Goal: Information Seeking & Learning: Check status

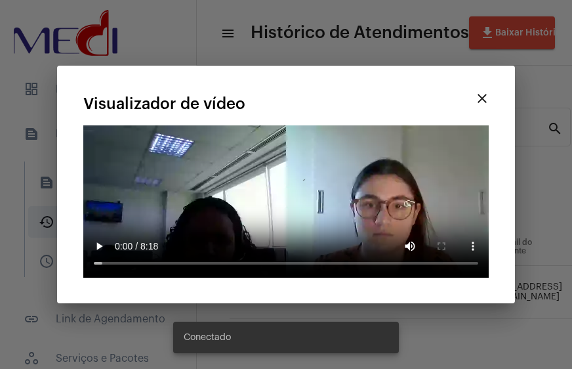
scroll to position [0, 230]
click at [482, 102] on mat-icon "close" at bounding box center [483, 99] width 16 height 16
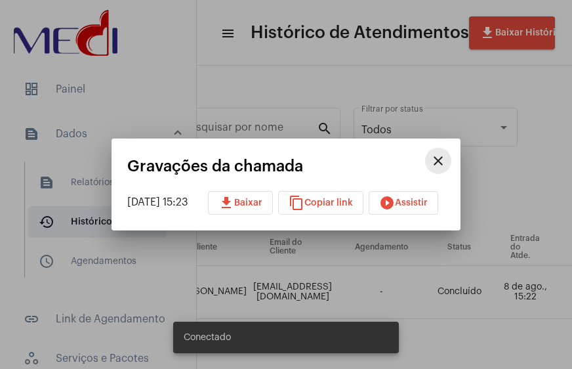
click at [446, 156] on mat-icon "close" at bounding box center [439, 161] width 16 height 16
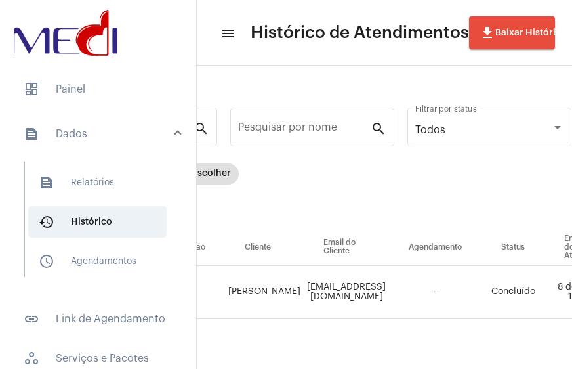
scroll to position [0, 146]
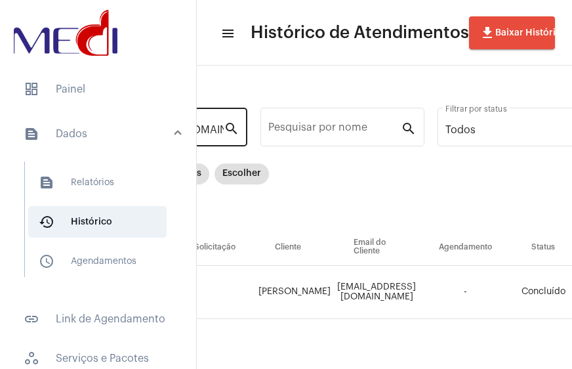
click at [217, 123] on div "[EMAIL_ADDRESS][DOMAIN_NAME] Pesquisar por email" at bounding box center [157, 125] width 133 height 41
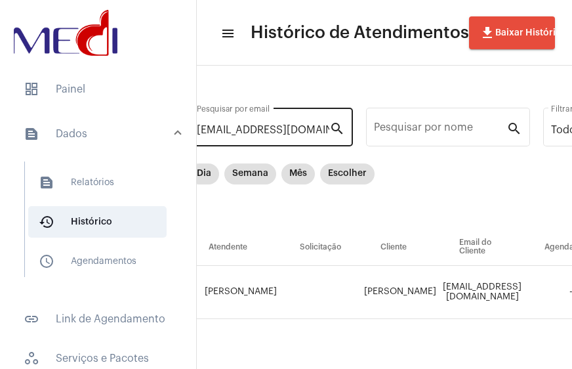
click at [217, 123] on div "[EMAIL_ADDRESS][DOMAIN_NAME] Pesquisar por email" at bounding box center [263, 125] width 133 height 41
click at [251, 130] on input "[EMAIL_ADDRESS][DOMAIN_NAME]" at bounding box center [263, 130] width 133 height 12
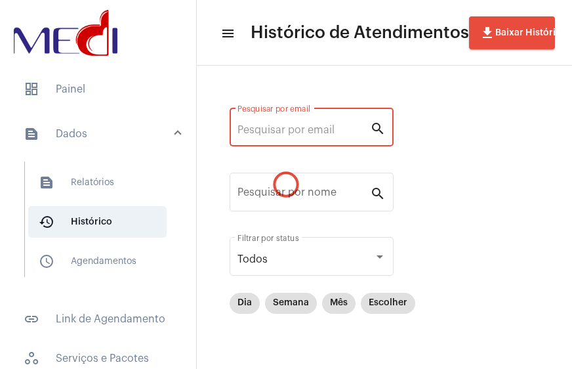
scroll to position [0, 0]
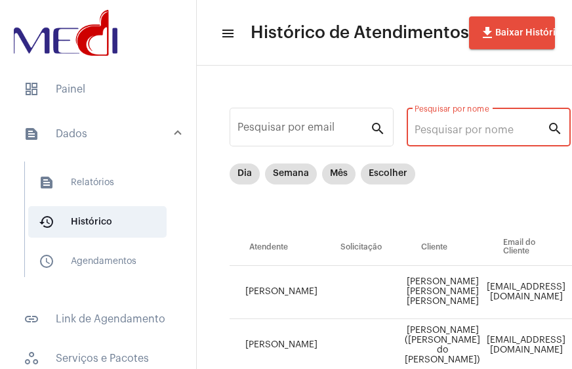
click at [458, 129] on input "Pesquisar por nome" at bounding box center [481, 130] width 133 height 12
paste input "[PERSON_NAME] [PERSON_NAME] [PERSON_NAME]"
type input "[PERSON_NAME] [PERSON_NAME] [PERSON_NAME]"
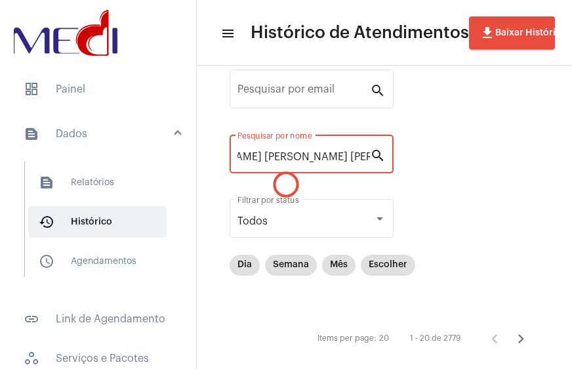
scroll to position [59, 0]
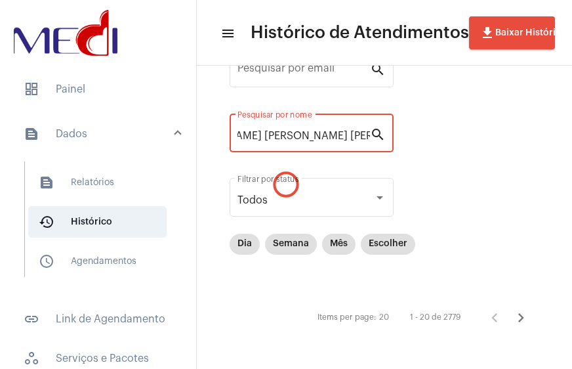
click at [317, 136] on input "[PERSON_NAME] [PERSON_NAME] [PERSON_NAME]" at bounding box center [304, 136] width 133 height 12
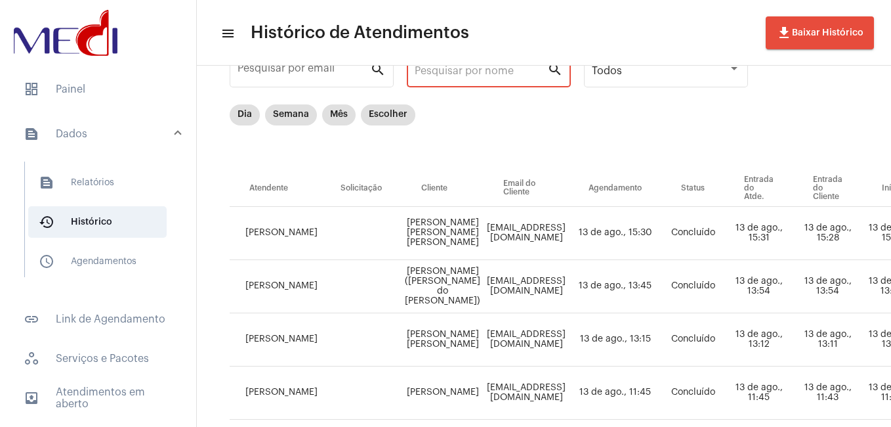
scroll to position [0, 0]
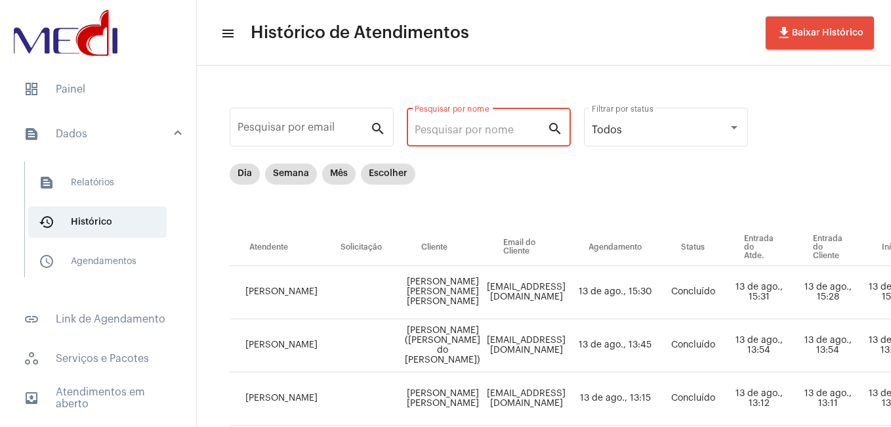
paste input "[PERSON_NAME] [PERSON_NAME] [PERSON_NAME]"
type input "[PERSON_NAME] [PERSON_NAME] [PERSON_NAME]"
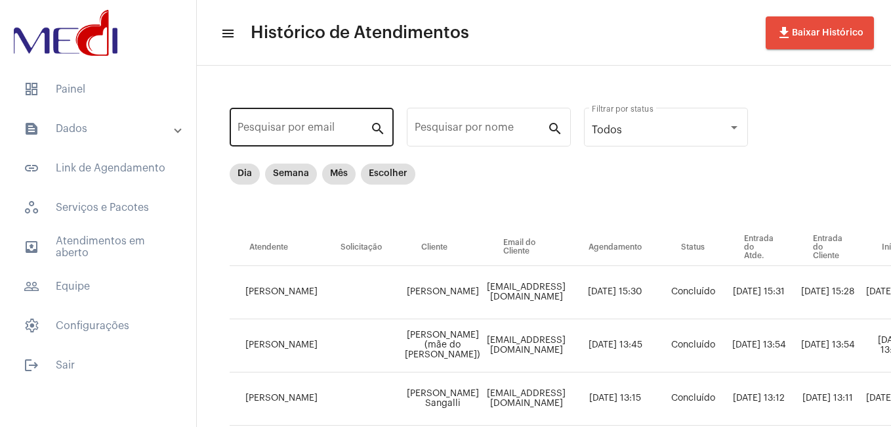
click at [324, 123] on div "Pesquisar por email" at bounding box center [304, 125] width 133 height 41
paste input "[EMAIL_ADDRESS][DOMAIN_NAME]"
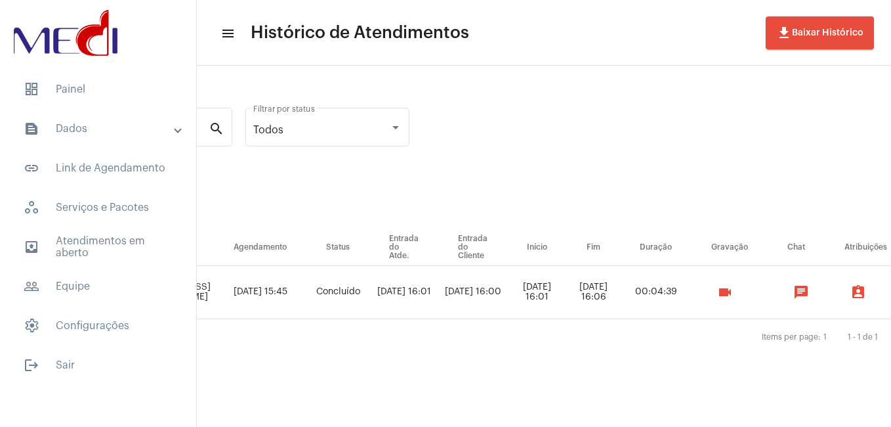
scroll to position [0, 361]
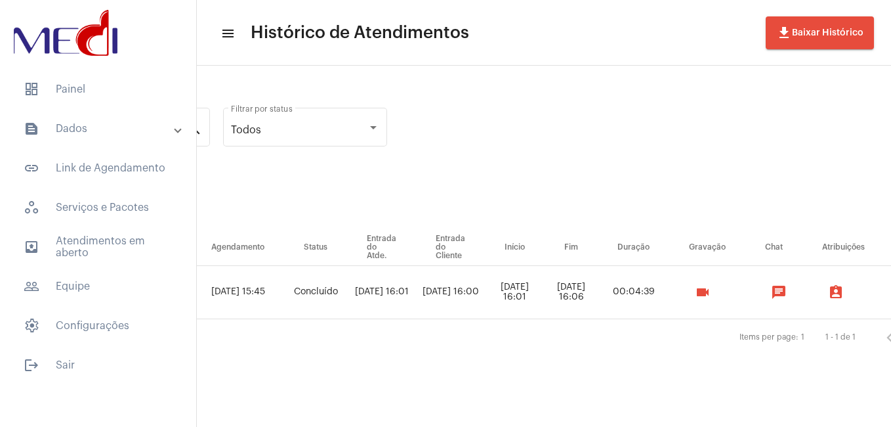
type input "[EMAIL_ADDRESS][DOMAIN_NAME]"
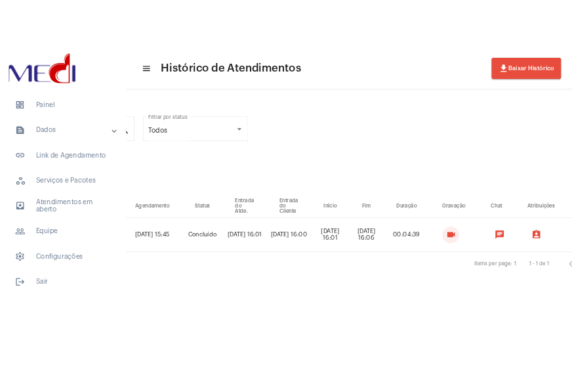
scroll to position [0, 0]
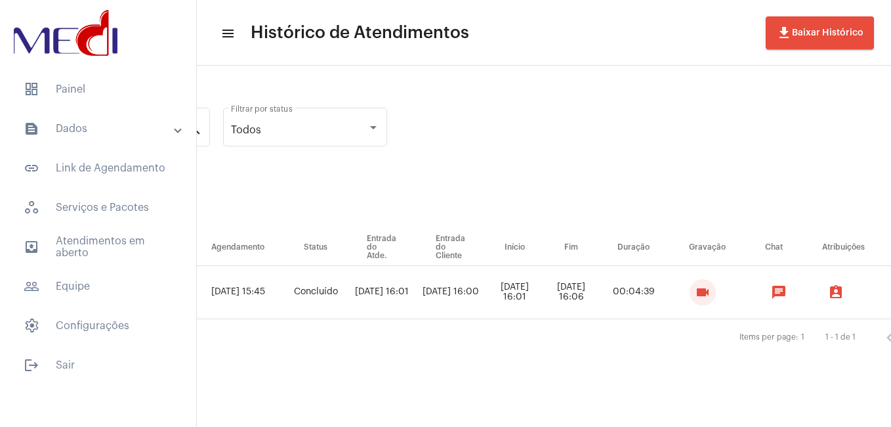
click at [711, 289] on mat-icon "videocam" at bounding box center [703, 292] width 16 height 16
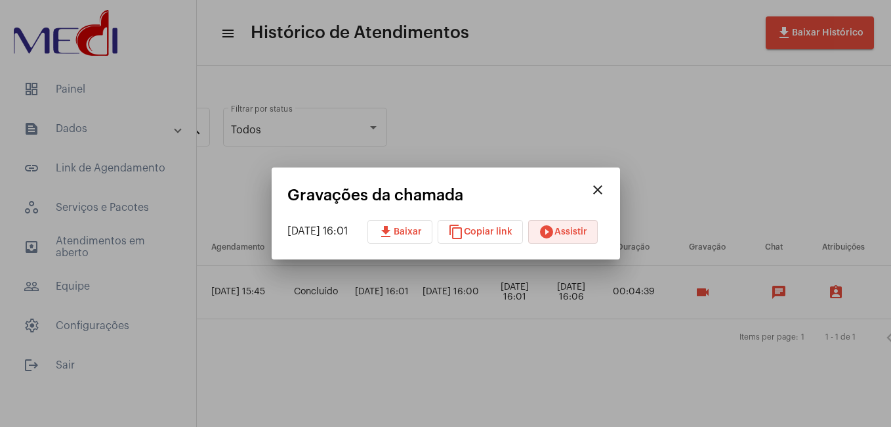
click at [575, 233] on span "play_circle_filled Assistir" at bounding box center [563, 231] width 49 height 9
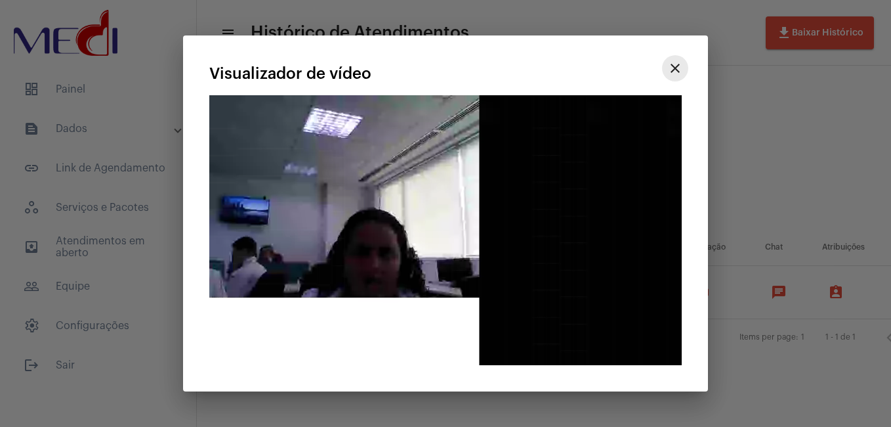
click at [674, 69] on mat-icon "close" at bounding box center [676, 68] width 16 height 16
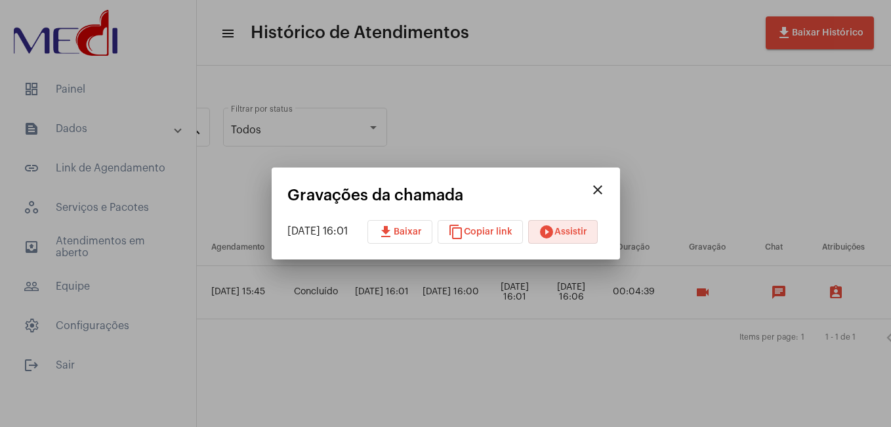
click at [606, 190] on mat-icon "close" at bounding box center [598, 190] width 16 height 16
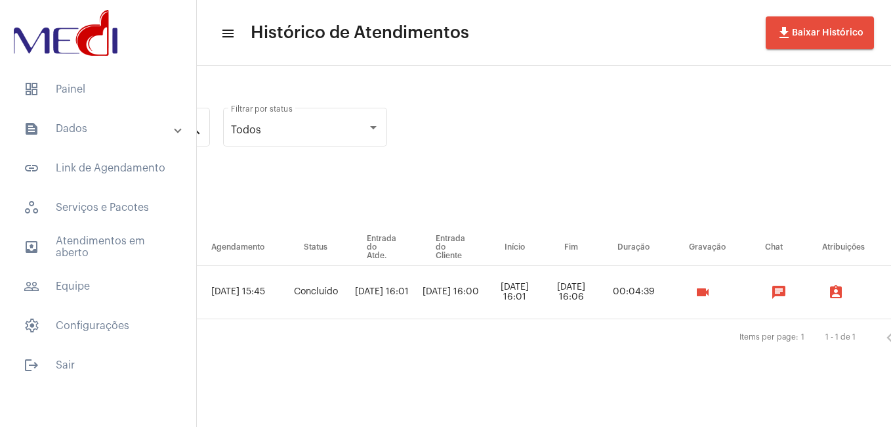
click at [836, 192] on div "emillydribeiro13@gmail.com Pesquisar por email search Pesquisar por nome search…" at bounding box center [401, 227] width 1105 height 297
